Goal: Task Accomplishment & Management: Use online tool/utility

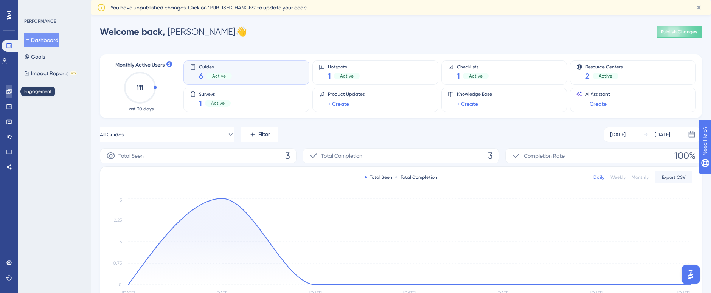
click at [9, 95] on link at bounding box center [9, 91] width 6 height 12
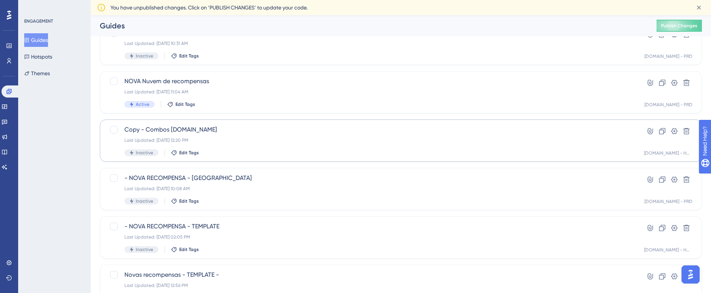
scroll to position [294, 0]
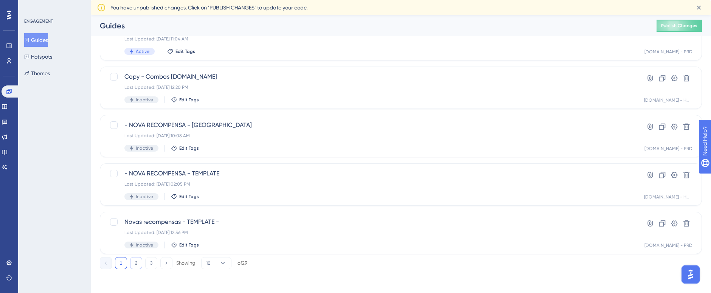
click at [138, 262] on button "2" at bounding box center [136, 263] width 12 height 12
click at [151, 262] on button "3" at bounding box center [151, 263] width 12 height 12
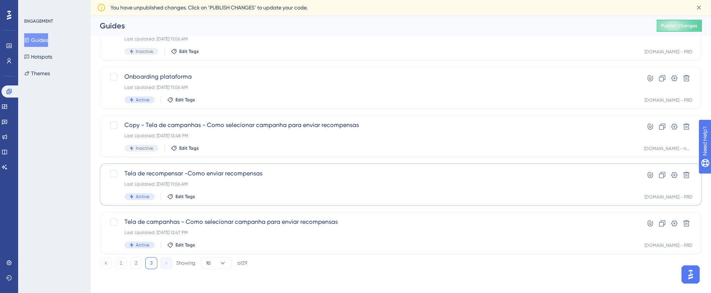
scroll to position [206, 0]
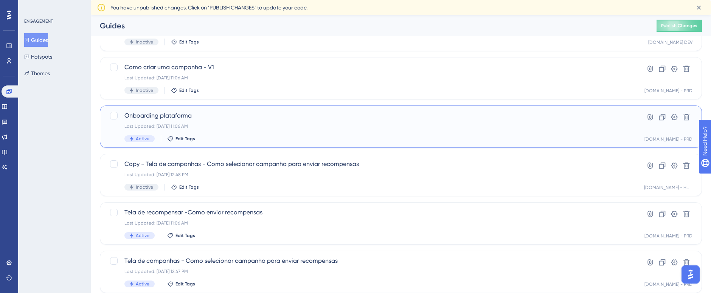
click at [336, 137] on div "Active Edit Tags" at bounding box center [370, 138] width 493 height 7
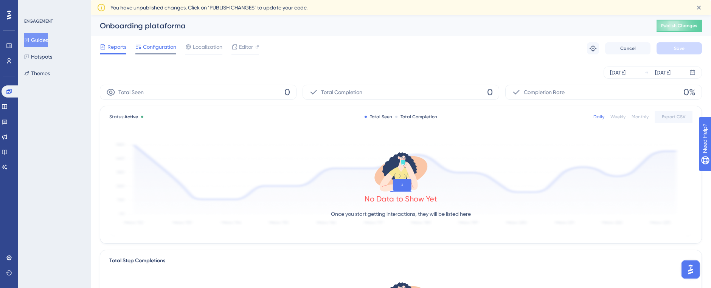
click at [163, 48] on span "Configuration" at bounding box center [159, 46] width 33 height 9
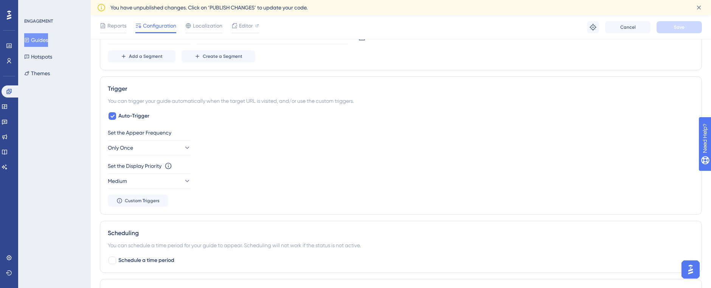
scroll to position [348, 0]
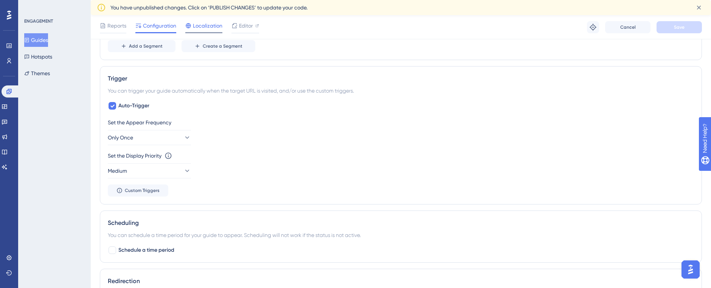
click at [207, 26] on span "Localization" at bounding box center [208, 25] width 30 height 9
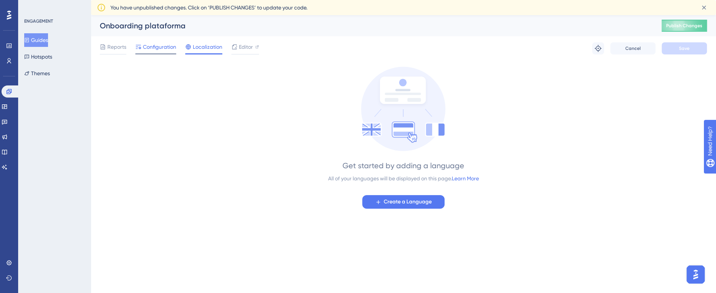
click at [161, 49] on span "Configuration" at bounding box center [159, 46] width 33 height 9
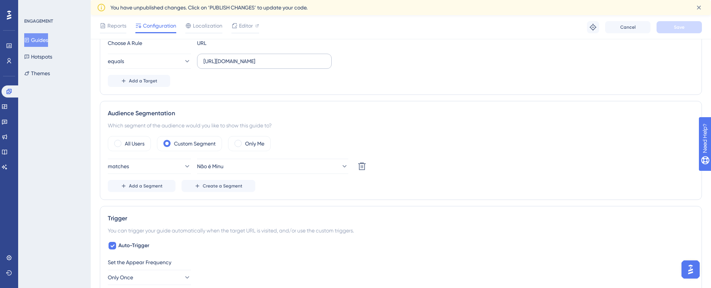
scroll to position [261, 0]
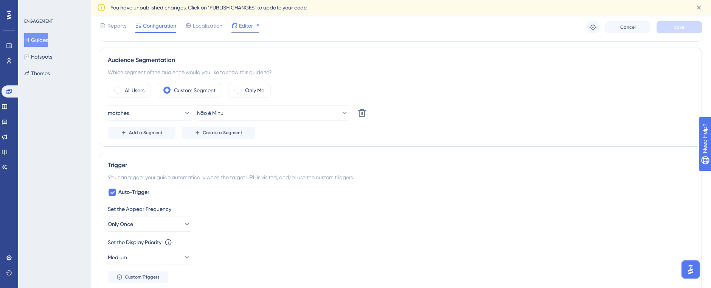
click at [236, 29] on div at bounding box center [234, 25] width 6 height 9
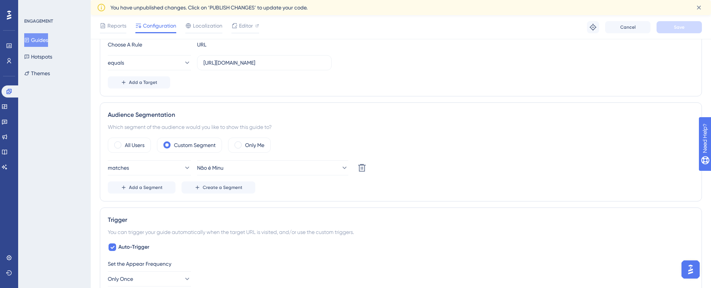
scroll to position [204, 0]
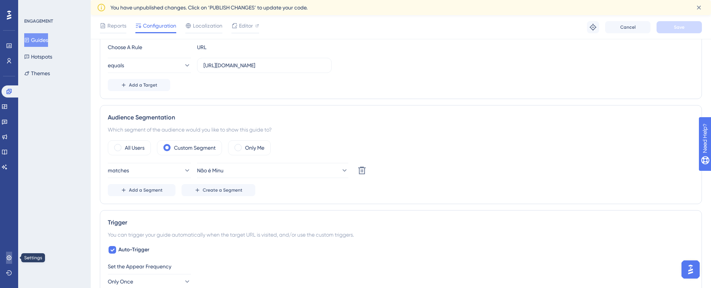
click at [11, 259] on icon at bounding box center [9, 258] width 6 height 6
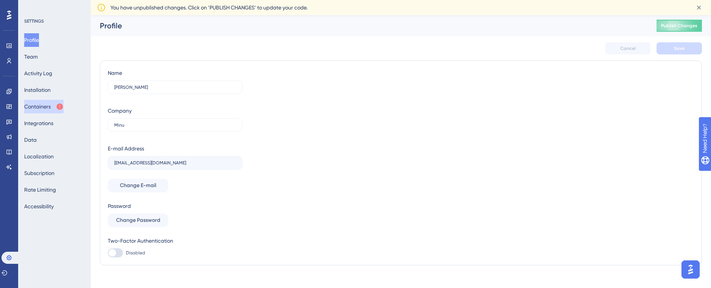
click at [48, 108] on button "Containers" at bounding box center [43, 107] width 39 height 14
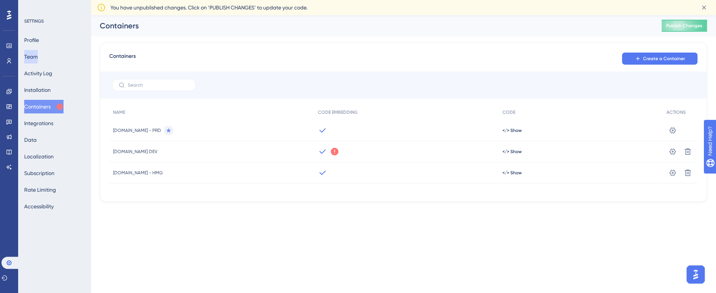
click at [38, 54] on button "Team" at bounding box center [31, 57] width 14 height 14
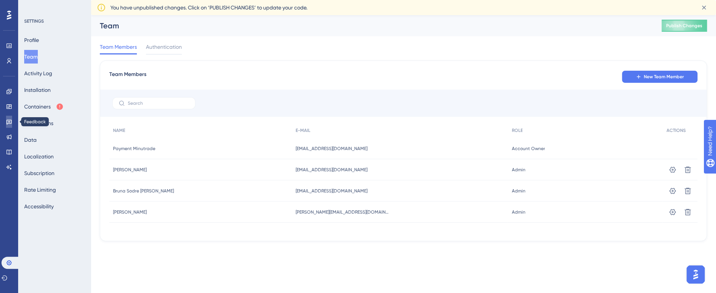
click at [9, 123] on icon at bounding box center [9, 122] width 6 height 6
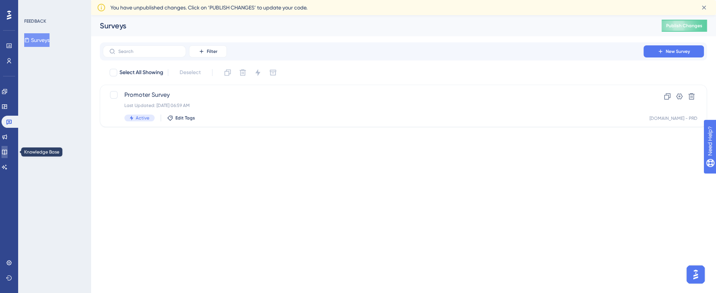
click at [8, 153] on icon at bounding box center [5, 152] width 6 height 6
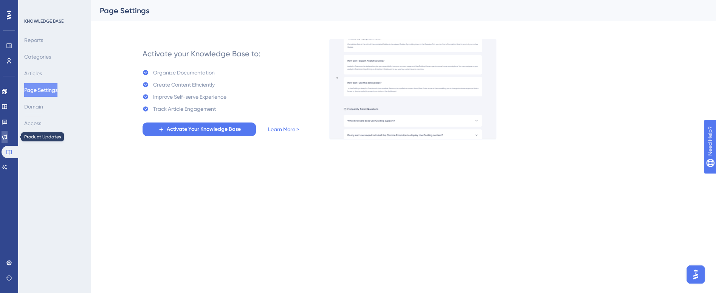
click at [8, 135] on icon at bounding box center [5, 137] width 6 height 6
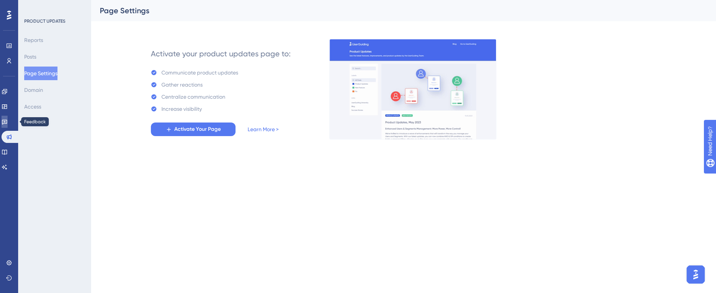
click at [8, 125] on link at bounding box center [5, 122] width 6 height 12
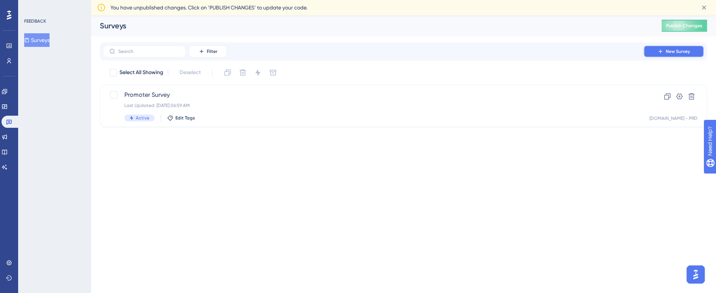
click at [663, 51] on icon at bounding box center [661, 51] width 6 height 6
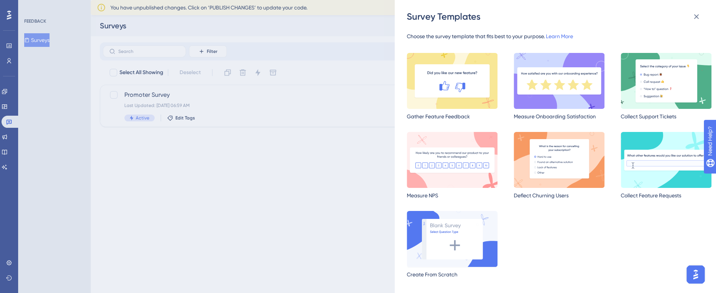
click at [463, 234] on img at bounding box center [452, 239] width 91 height 56
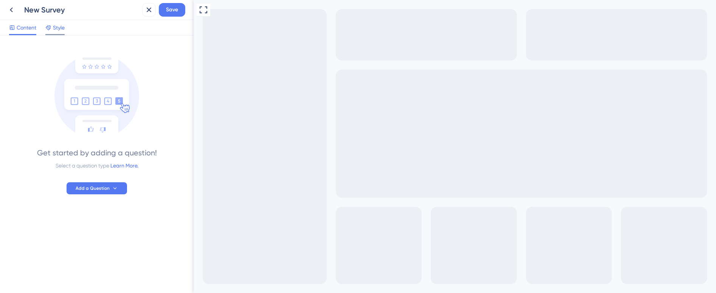
click at [57, 26] on span "Style" at bounding box center [59, 27] width 12 height 9
click at [27, 29] on span "Content" at bounding box center [27, 27] width 20 height 9
click at [92, 188] on span "Add a Question" at bounding box center [93, 188] width 34 height 6
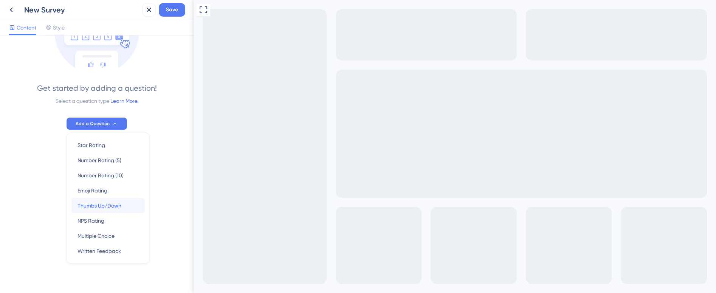
click at [117, 208] on span "Thumbs Up/Down" at bounding box center [100, 205] width 44 height 9
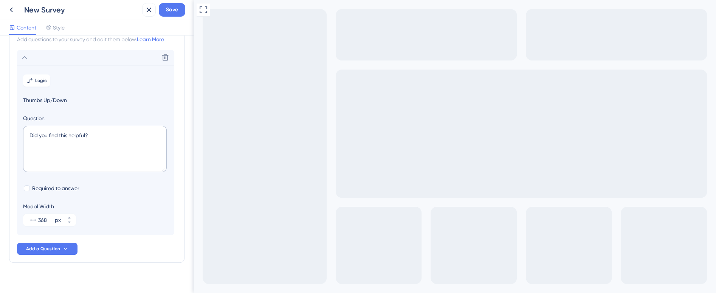
scroll to position [38, 0]
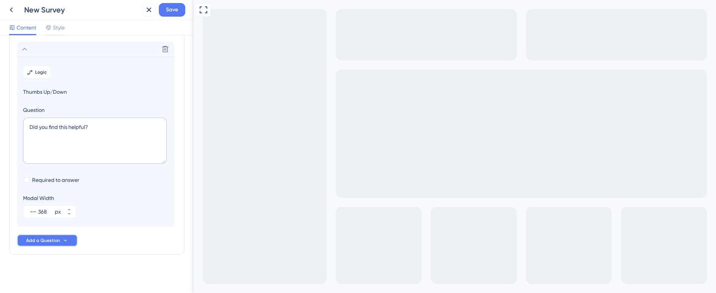
click at [58, 241] on span "Add a Question" at bounding box center [43, 241] width 34 height 6
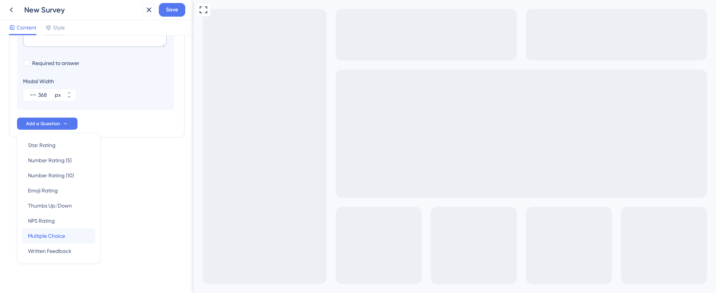
click at [68, 234] on div "Multiple Choice Multiple Choice" at bounding box center [58, 235] width 61 height 15
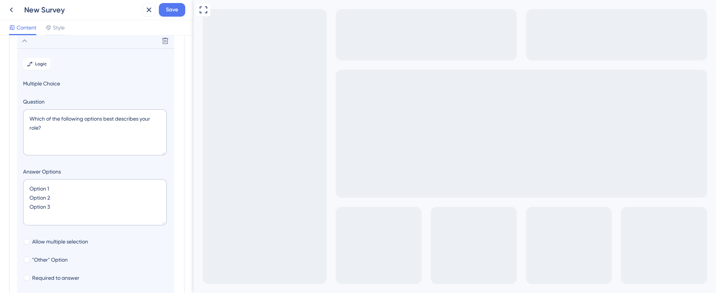
scroll to position [65, 0]
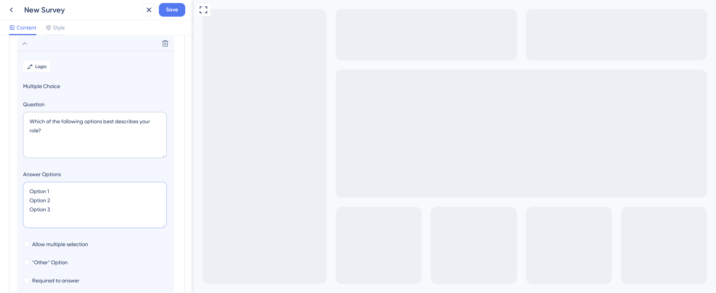
click at [65, 192] on textarea "Option 1 Option 2 Option 3" at bounding box center [95, 205] width 144 height 46
click at [57, 202] on textarea "Option 1 Option 2 Option 3" at bounding box center [95, 205] width 144 height 46
click at [56, 210] on textarea "Option 1 Option 2 Option 3" at bounding box center [95, 205] width 144 height 46
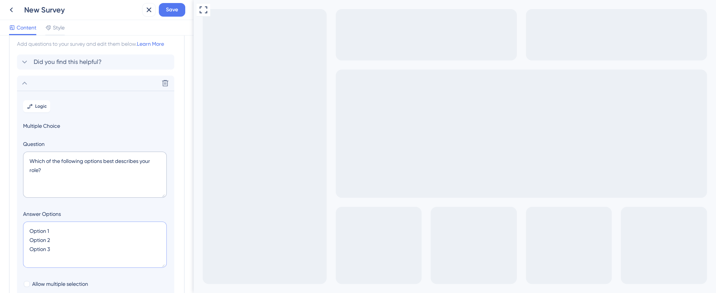
scroll to position [0, 0]
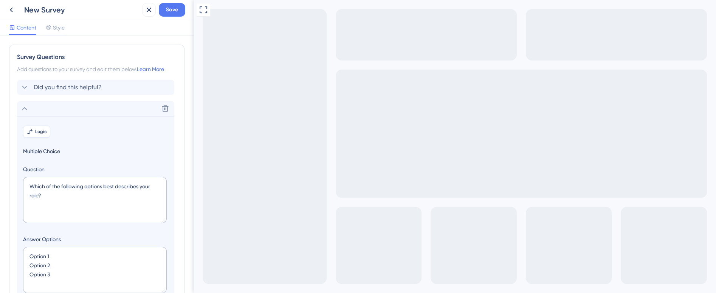
click at [43, 131] on span "Logic" at bounding box center [41, 132] width 12 height 6
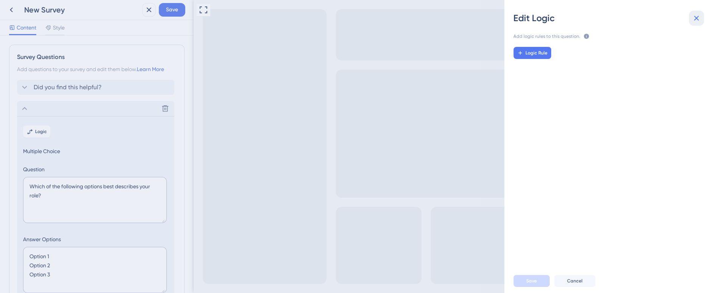
drag, startPoint x: 695, startPoint y: 18, endPoint x: 495, endPoint y: 21, distance: 199.7
click at [695, 18] on icon at bounding box center [696, 18] width 9 height 9
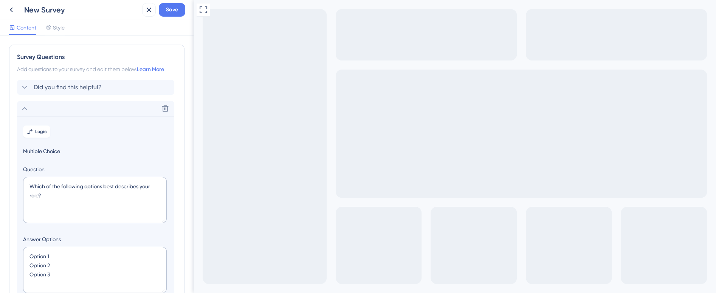
click at [201, 293] on icon "Go to Question 1" at bounding box center [198, 298] width 6 height 6
click at [176, 11] on span "Save" at bounding box center [172, 9] width 12 height 9
click at [150, 10] on icon at bounding box center [148, 9] width 9 height 9
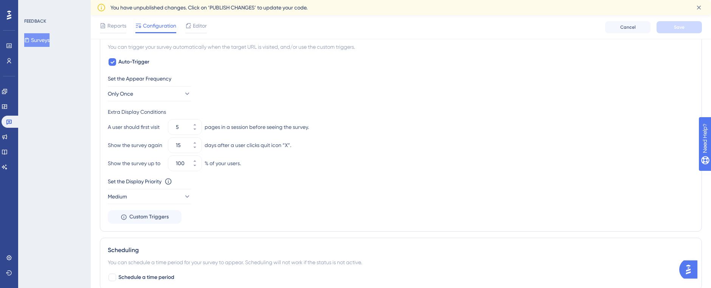
scroll to position [319, 0]
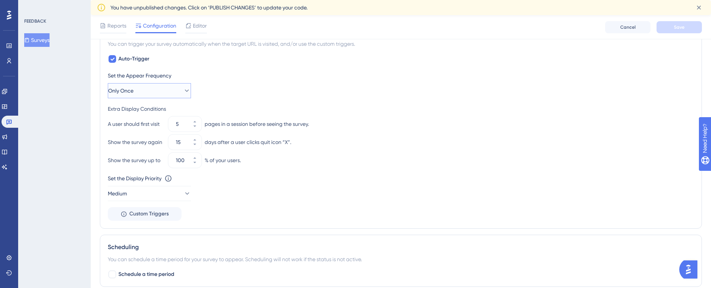
click at [183, 93] on icon at bounding box center [187, 91] width 8 height 8
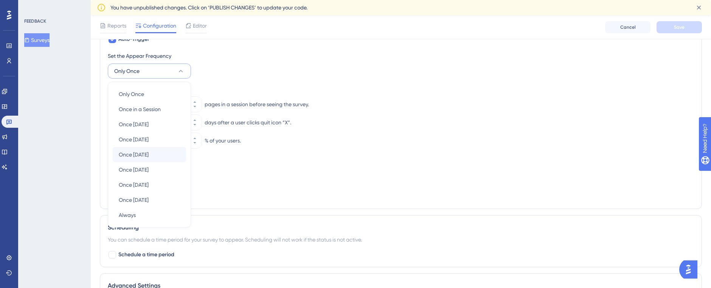
scroll to position [300, 0]
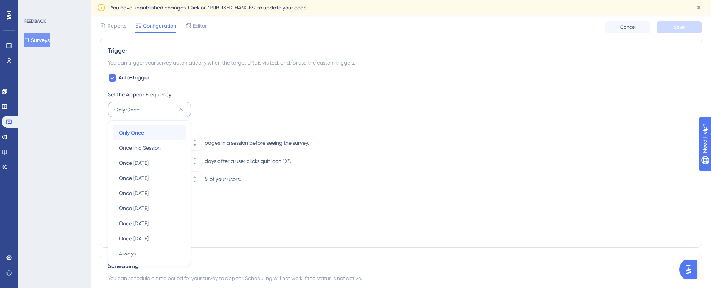
click at [157, 129] on div "Only Once Only Once" at bounding box center [149, 132] width 61 height 15
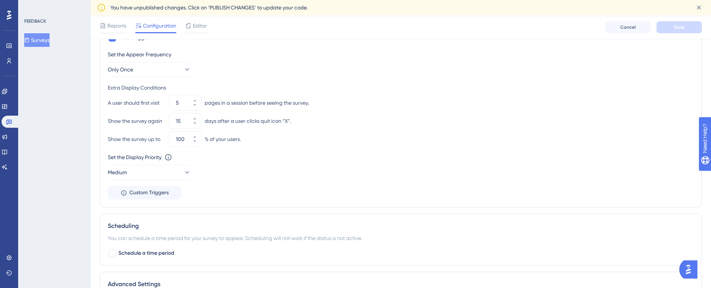
scroll to position [345, 0]
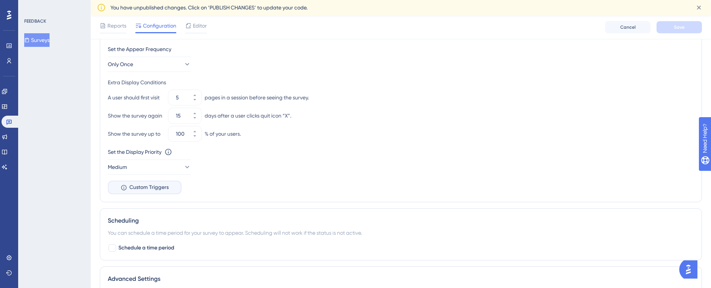
click at [151, 190] on span "Custom Triggers" at bounding box center [148, 187] width 39 height 9
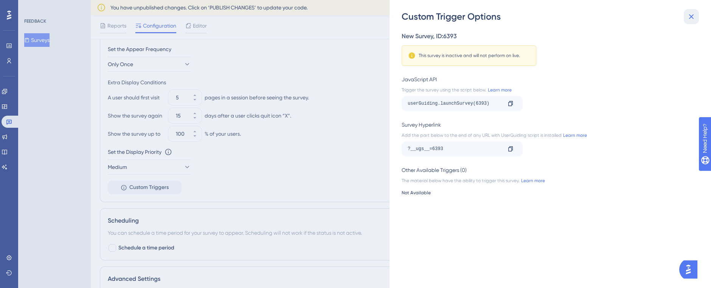
click at [688, 17] on icon at bounding box center [691, 16] width 9 height 9
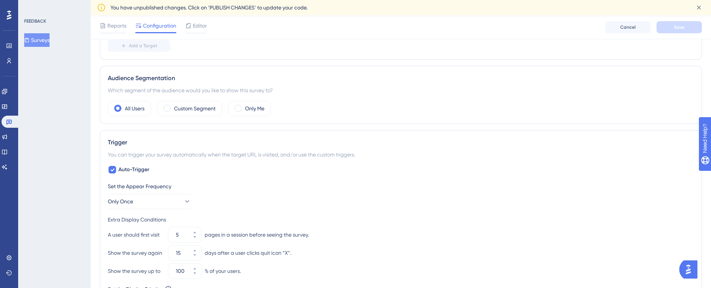
scroll to position [199, 0]
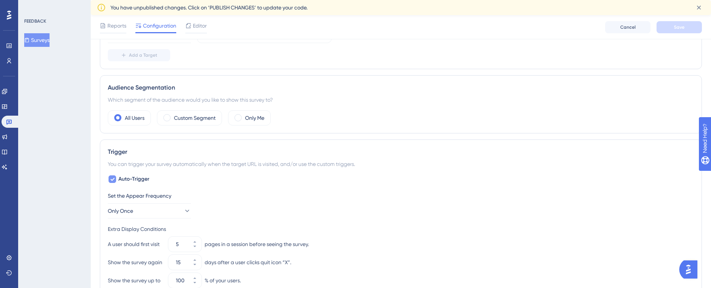
click at [113, 180] on icon at bounding box center [112, 179] width 5 height 6
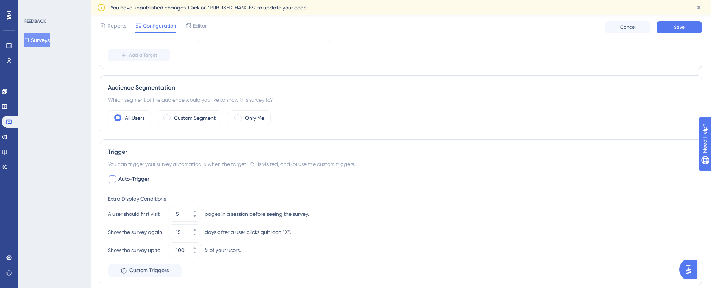
click at [115, 180] on div at bounding box center [113, 180] width 8 height 8
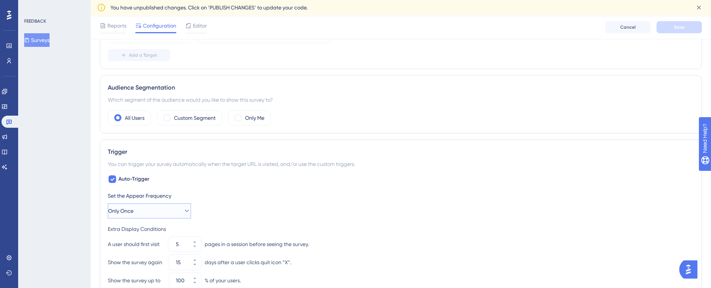
click at [141, 209] on button "Only Once" at bounding box center [149, 211] width 83 height 15
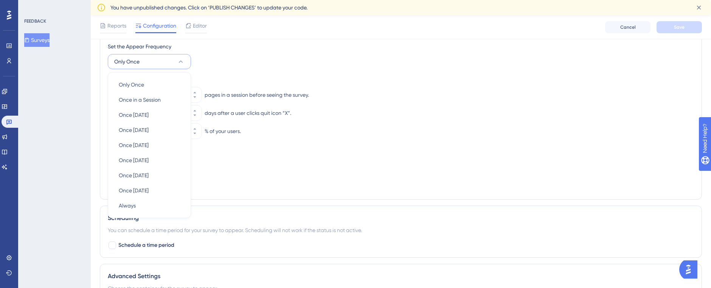
click at [228, 45] on div "Set the Appear Frequency" at bounding box center [401, 46] width 586 height 9
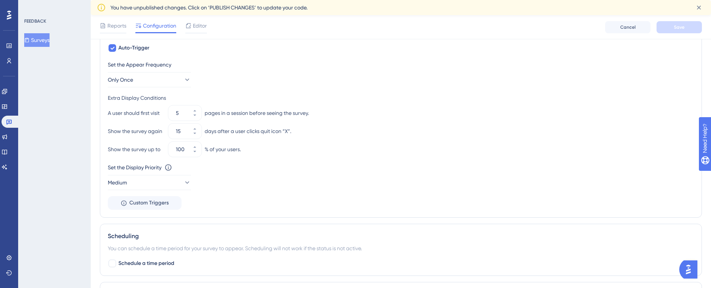
scroll to position [318, 0]
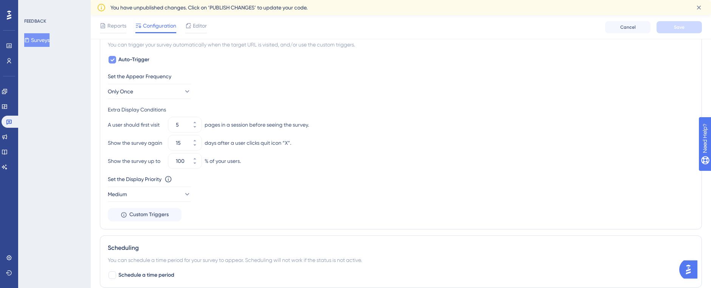
click at [110, 58] on icon at bounding box center [112, 60] width 5 height 6
checkbox input "false"
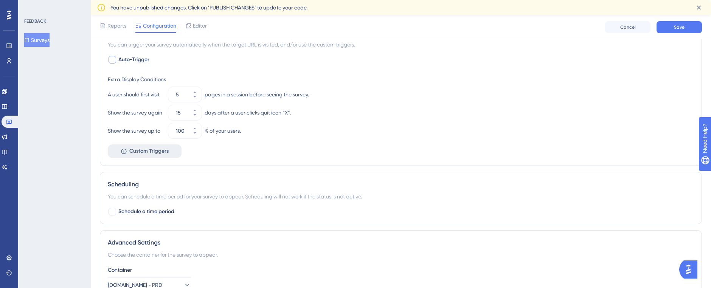
click at [157, 152] on span "Custom Triggers" at bounding box center [148, 151] width 39 height 9
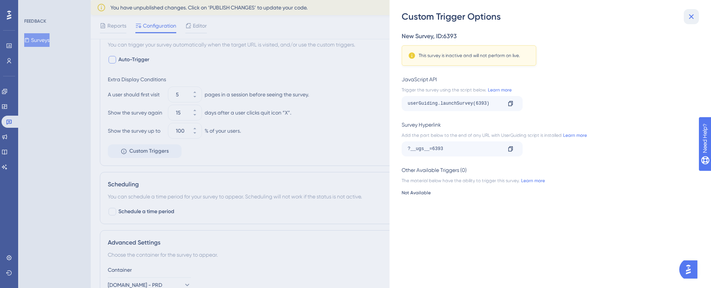
click at [690, 14] on icon at bounding box center [691, 16] width 9 height 9
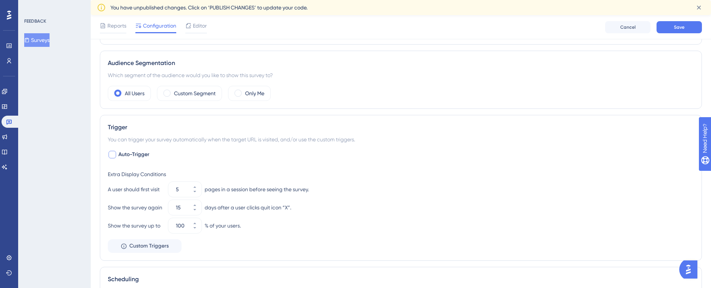
scroll to position [272, 0]
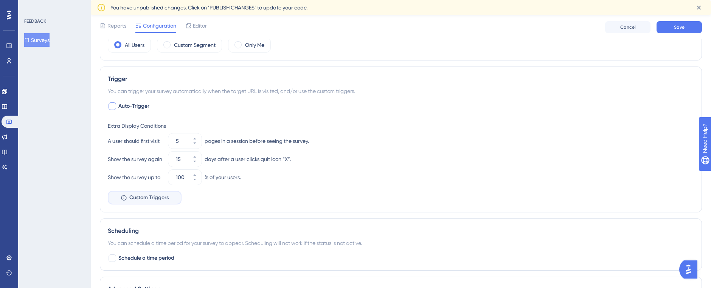
click at [146, 197] on span "Custom Triggers" at bounding box center [148, 197] width 39 height 9
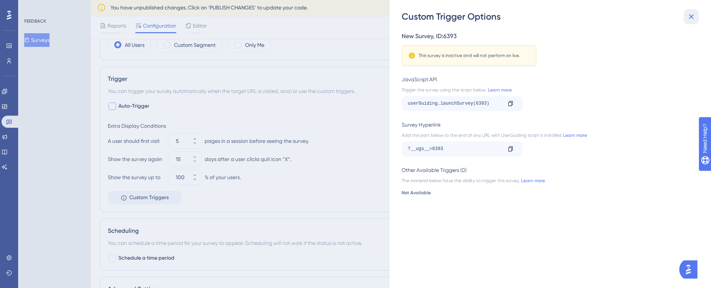
click at [692, 19] on icon at bounding box center [691, 16] width 9 height 9
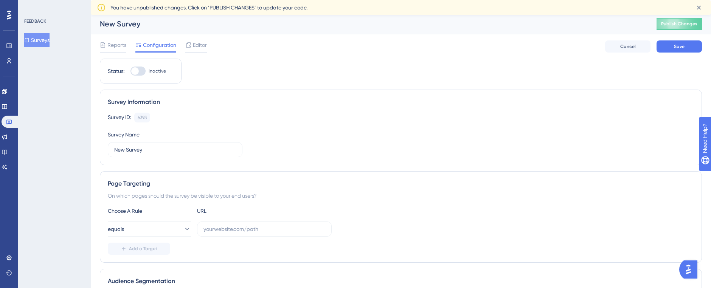
scroll to position [0, 0]
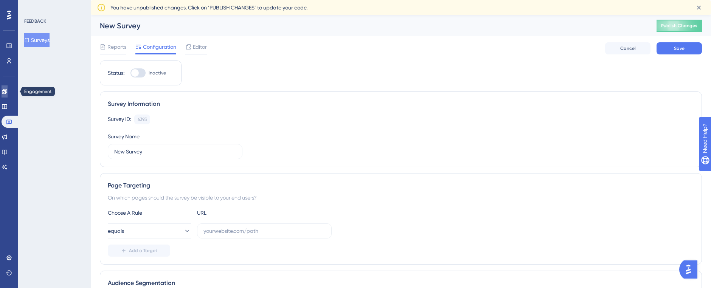
click at [8, 89] on icon at bounding box center [5, 92] width 6 height 6
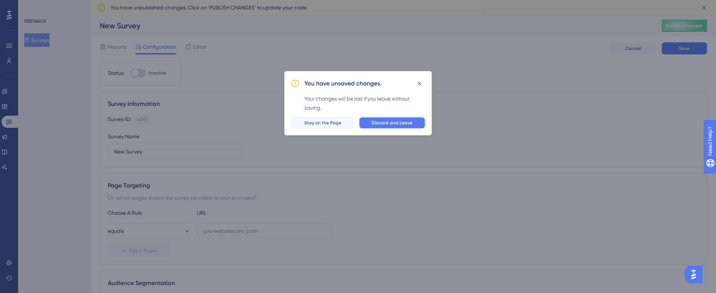
click at [390, 123] on span "Discard and Leave" at bounding box center [392, 123] width 41 height 6
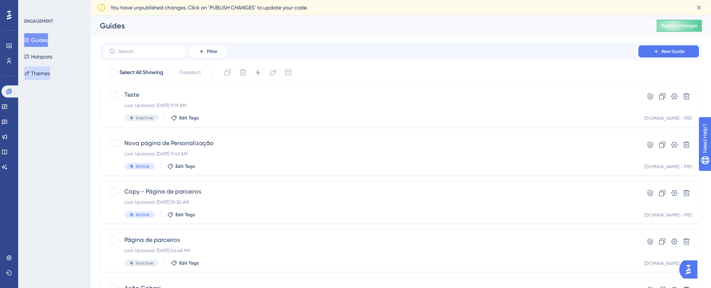
click at [47, 72] on button "Themes" at bounding box center [37, 74] width 26 height 14
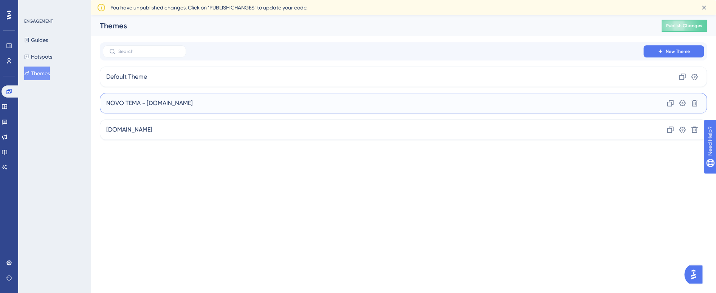
click at [284, 102] on div "NOVO TEMA - [DOMAIN_NAME] Clone Settings Delete" at bounding box center [403, 103] width 607 height 20
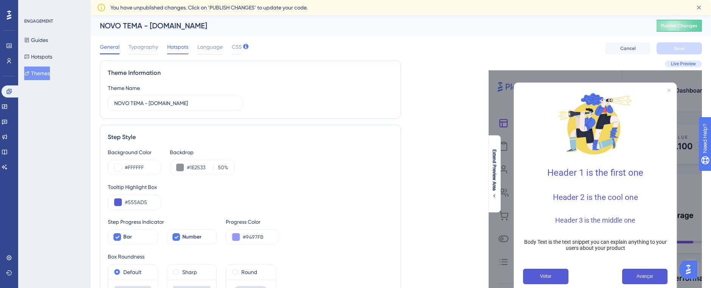
click at [174, 48] on span "Hotspots" at bounding box center [177, 46] width 21 height 9
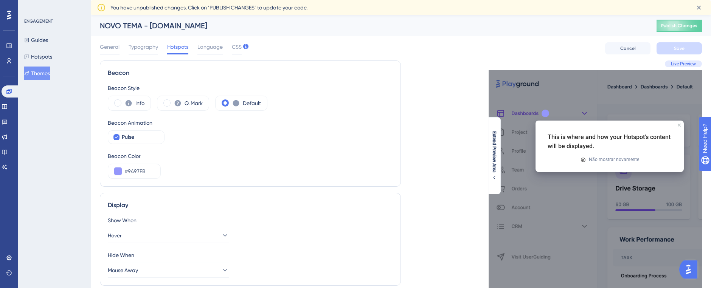
click at [549, 113] on div at bounding box center [546, 114] width 14 height 14
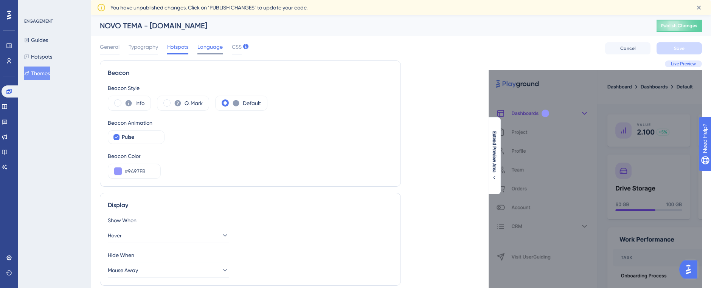
click at [209, 47] on span "Language" at bounding box center [209, 46] width 25 height 9
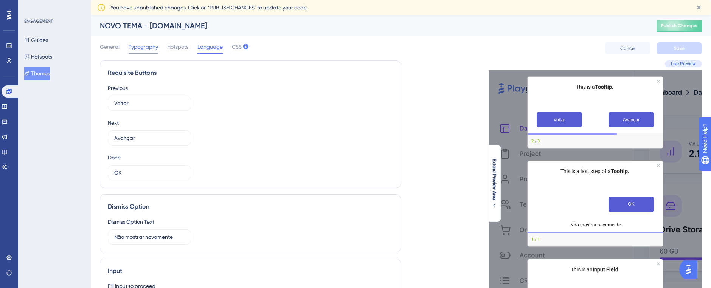
click at [138, 47] on span "Typography" at bounding box center [144, 46] width 30 height 9
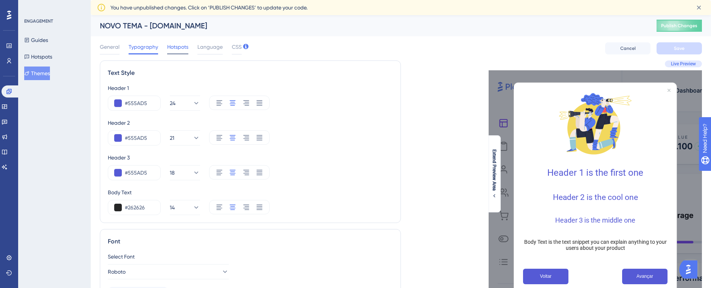
click at [180, 48] on span "Hotspots" at bounding box center [177, 46] width 21 height 9
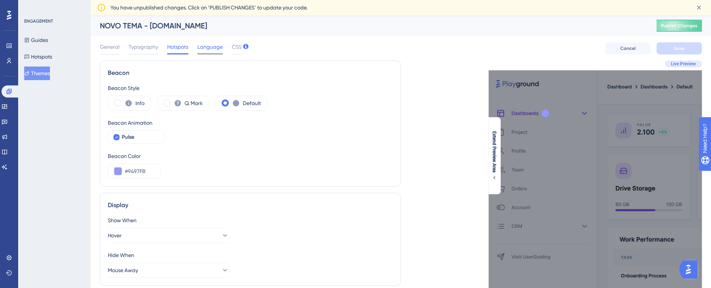
click at [203, 50] on span "Language" at bounding box center [209, 46] width 25 height 9
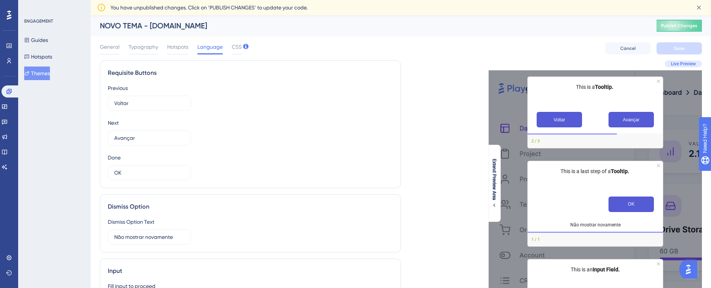
click at [10, 15] on icon at bounding box center [9, 15] width 5 height 9
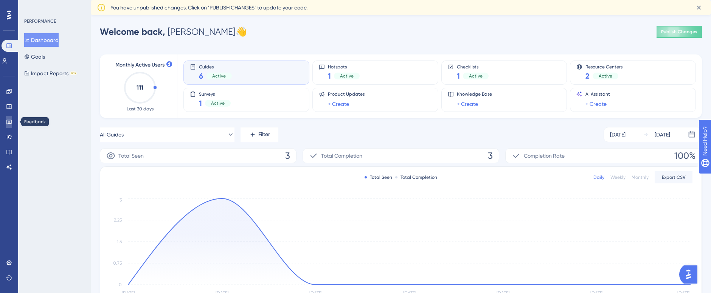
click at [8, 122] on icon at bounding box center [9, 122] width 6 height 6
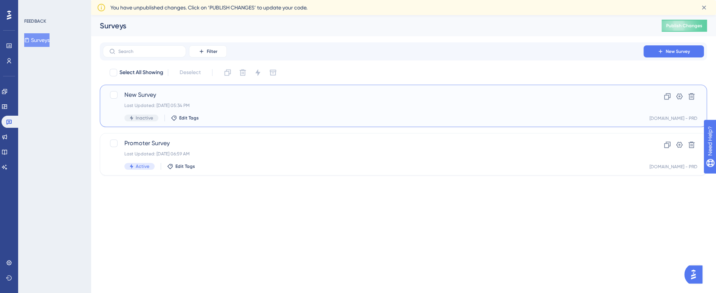
click at [343, 104] on div "Last Updated: [DATE] 05:34 PM" at bounding box center [373, 106] width 498 height 6
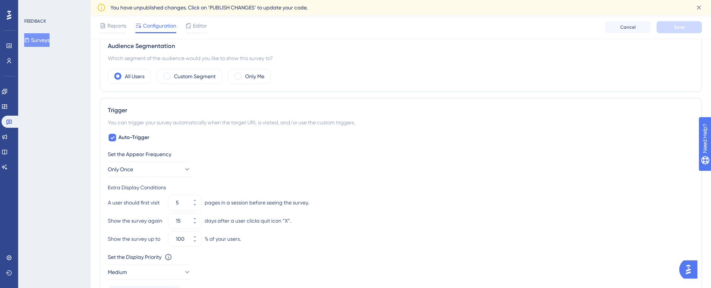
scroll to position [239, 0]
